Goal: Navigation & Orientation: Find specific page/section

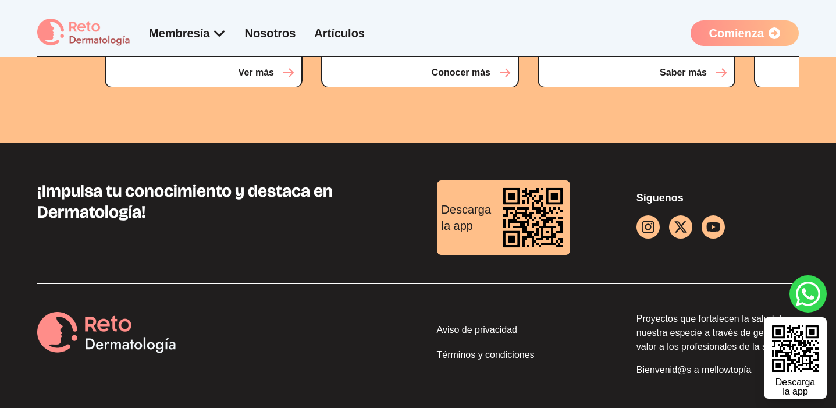
click at [473, 323] on link "Aviso de privacidad" at bounding box center [518, 332] width 162 height 18
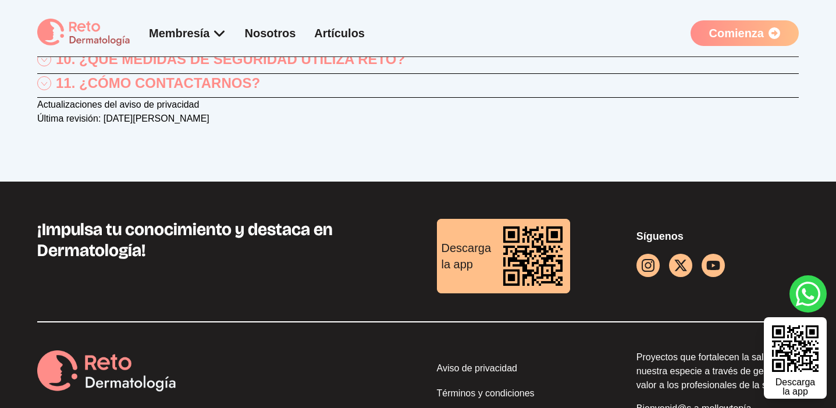
scroll to position [750, 0]
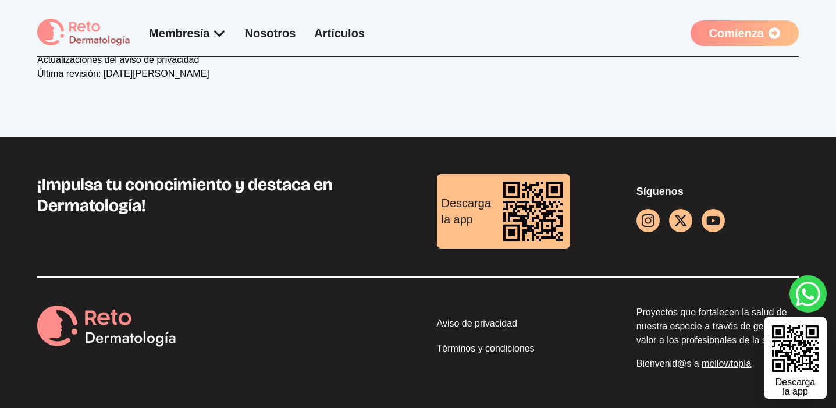
click at [468, 347] on link "Términos y condiciones" at bounding box center [518, 351] width 162 height 18
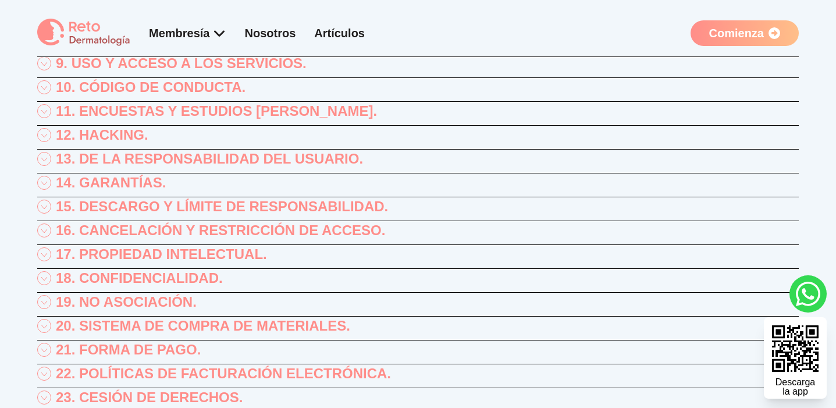
scroll to position [908, 0]
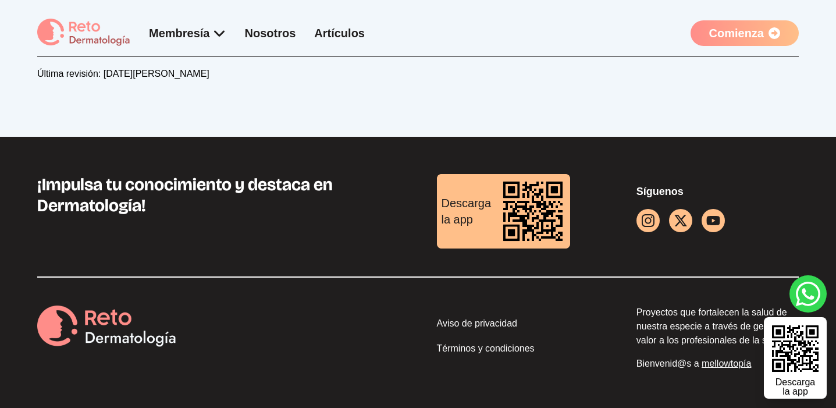
click at [467, 323] on link "Aviso de privacidad" at bounding box center [518, 325] width 162 height 18
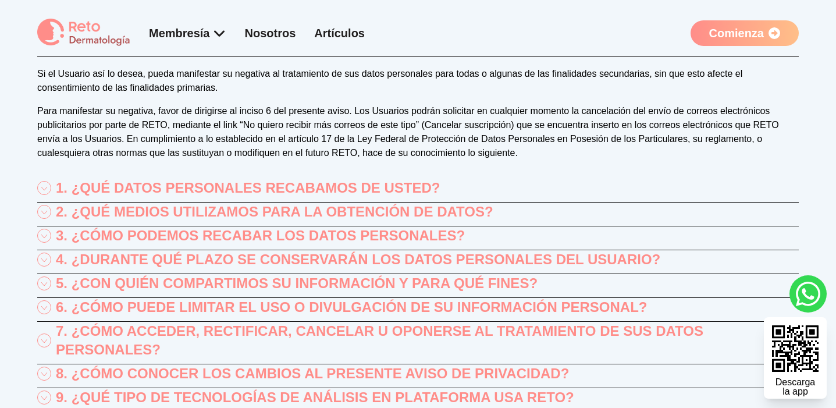
scroll to position [351, 0]
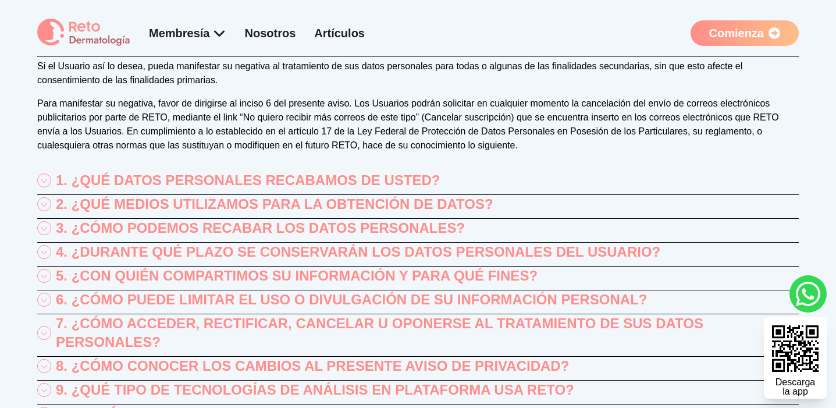
click at [46, 198] on icon at bounding box center [44, 204] width 14 height 14
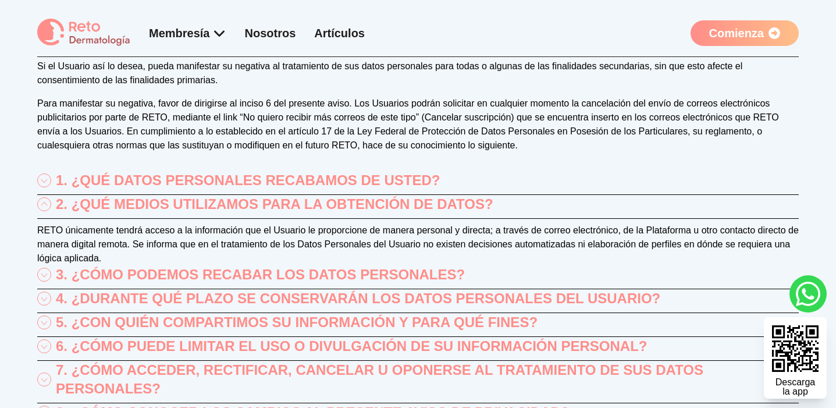
click at [45, 198] on icon at bounding box center [44, 204] width 14 height 14
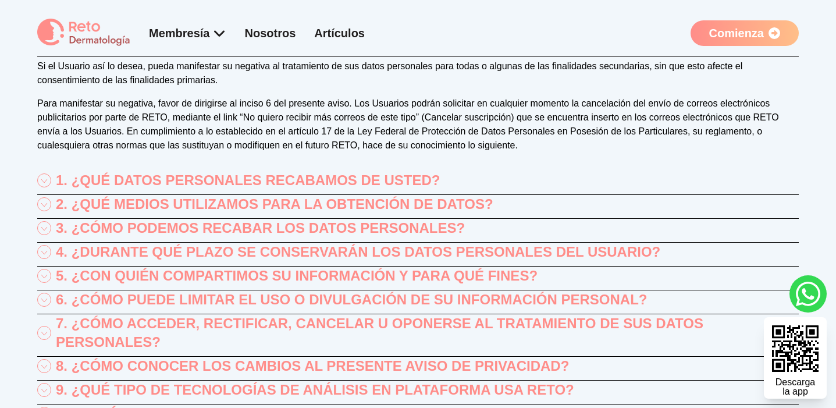
click at [44, 207] on icon at bounding box center [44, 204] width 14 height 14
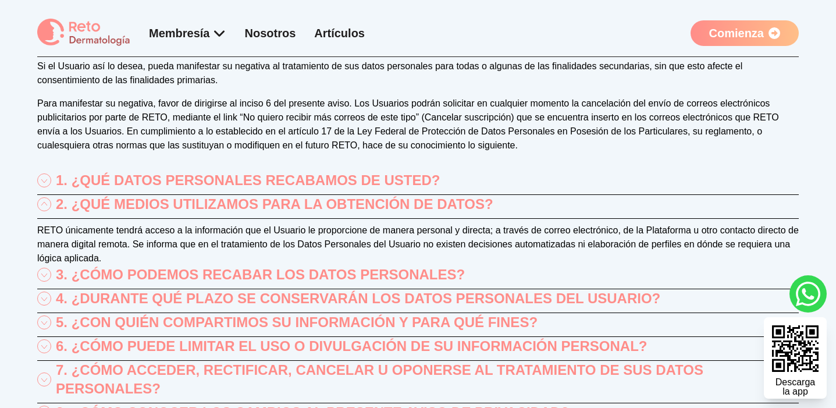
click at [44, 207] on icon at bounding box center [44, 204] width 14 height 14
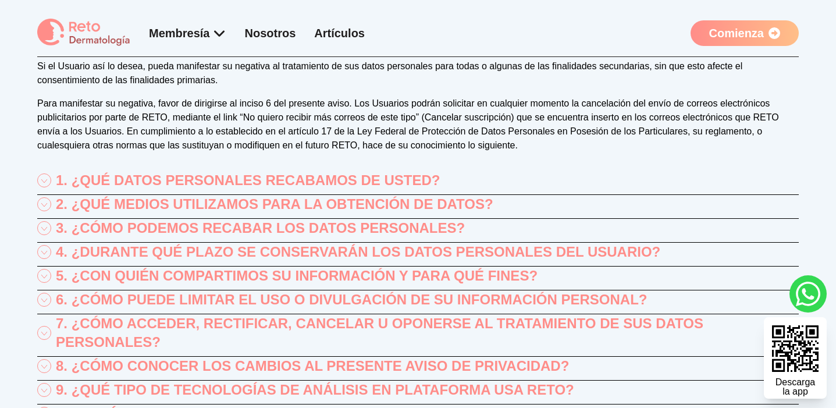
click at [45, 229] on icon at bounding box center [44, 228] width 6 height 3
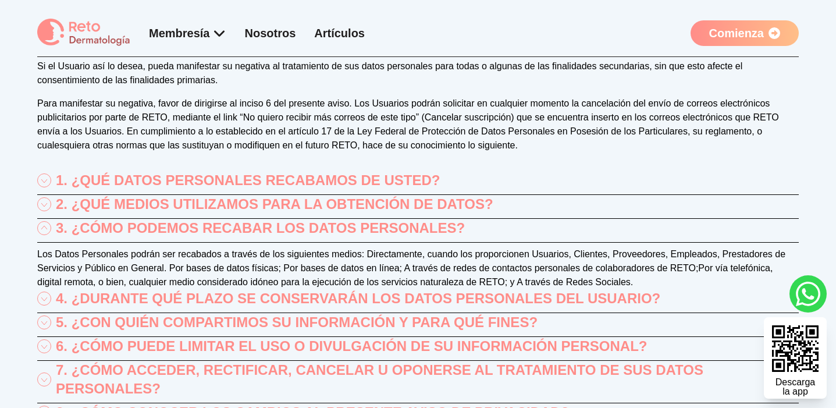
click at [43, 229] on icon at bounding box center [44, 228] width 14 height 14
